Goal: Information Seeking & Learning: Learn about a topic

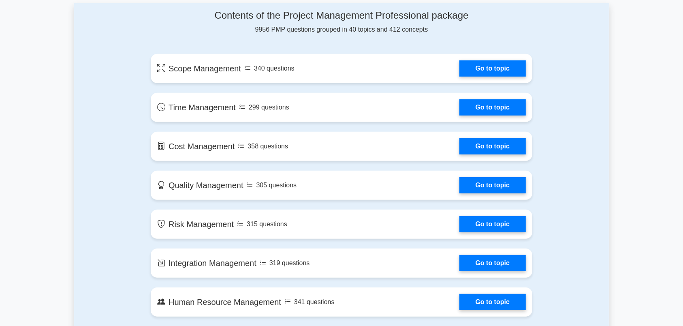
scroll to position [425, 0]
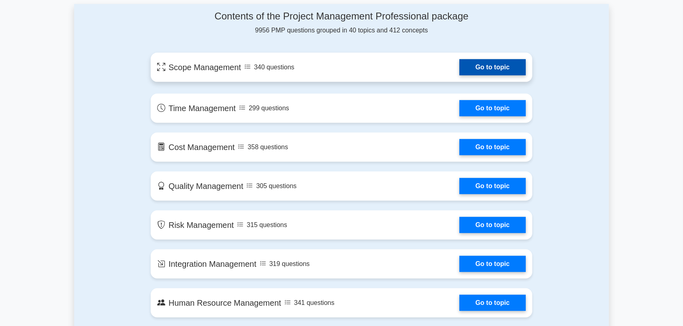
click at [487, 72] on link "Go to topic" at bounding box center [492, 67] width 66 height 16
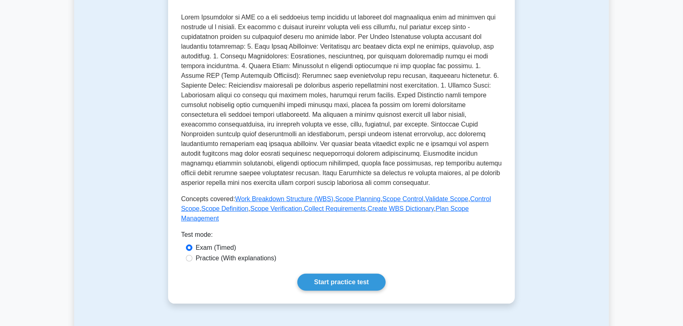
scroll to position [298, 0]
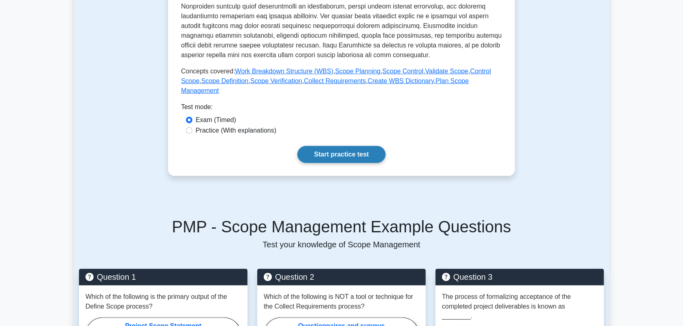
click at [326, 146] on link "Start practice test" at bounding box center [341, 154] width 88 height 17
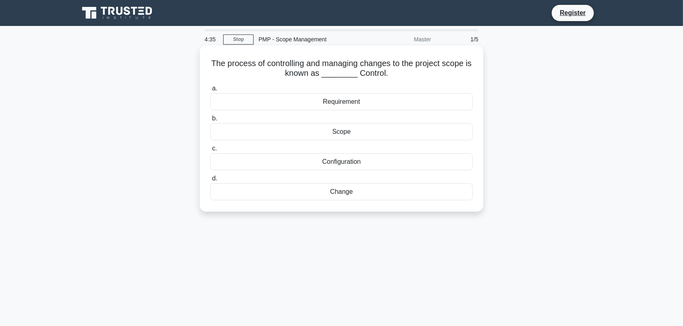
click at [321, 192] on div "Change" at bounding box center [341, 191] width 262 height 17
click at [210, 181] on input "d. Change" at bounding box center [210, 178] width 0 height 5
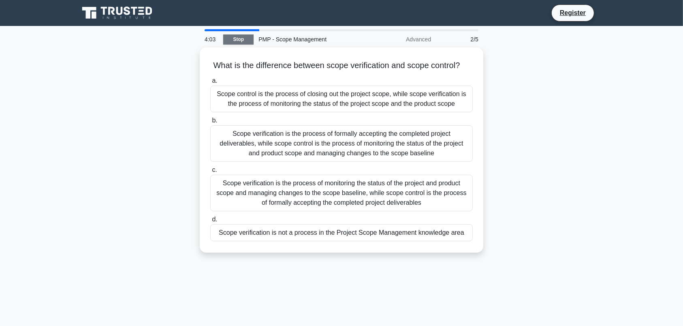
click at [235, 40] on link "Stop" at bounding box center [238, 39] width 30 height 10
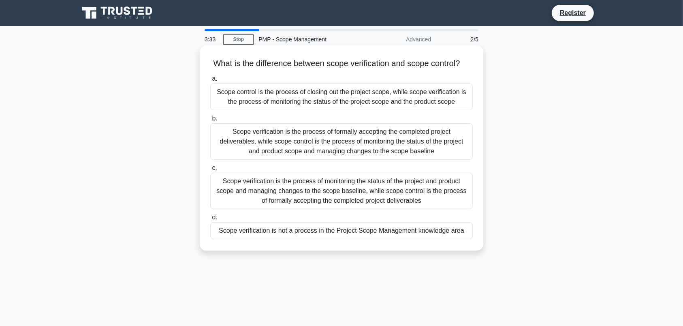
click at [279, 196] on div "Scope verification is the process of monitoring the status of the project and p…" at bounding box center [341, 190] width 262 height 36
click at [210, 170] on input "c. Scope verification is the process of monitoring the status of the project an…" at bounding box center [210, 167] width 0 height 5
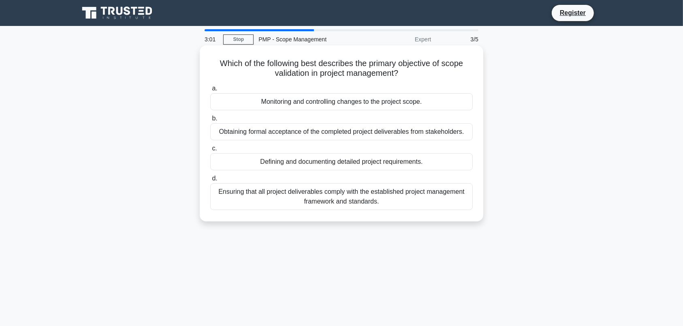
click at [362, 202] on div "Ensuring that all project deliverables comply with the established project mana…" at bounding box center [341, 196] width 262 height 27
click at [210, 181] on input "d. Ensuring that all project deliverables comply with the established project m…" at bounding box center [210, 178] width 0 height 5
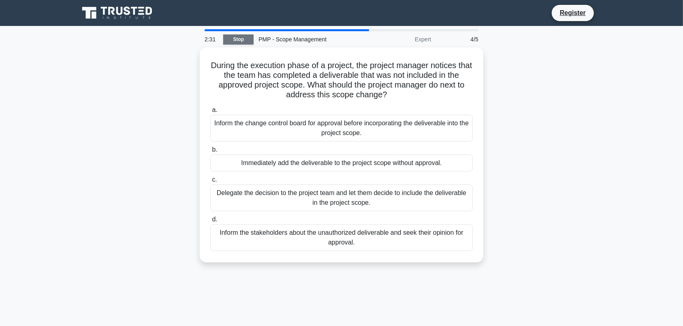
click at [244, 37] on link "Stop" at bounding box center [238, 39] width 30 height 10
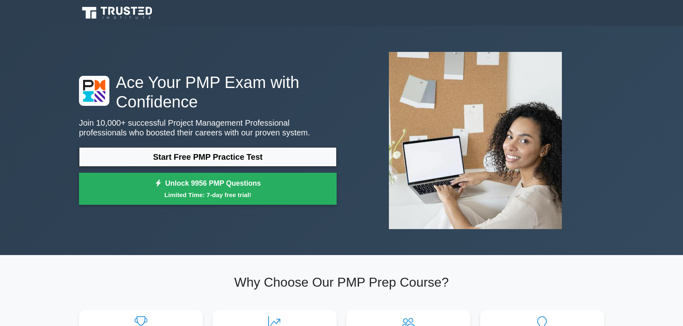
scroll to position [425, 0]
